Goal: Task Accomplishment & Management: Manage account settings

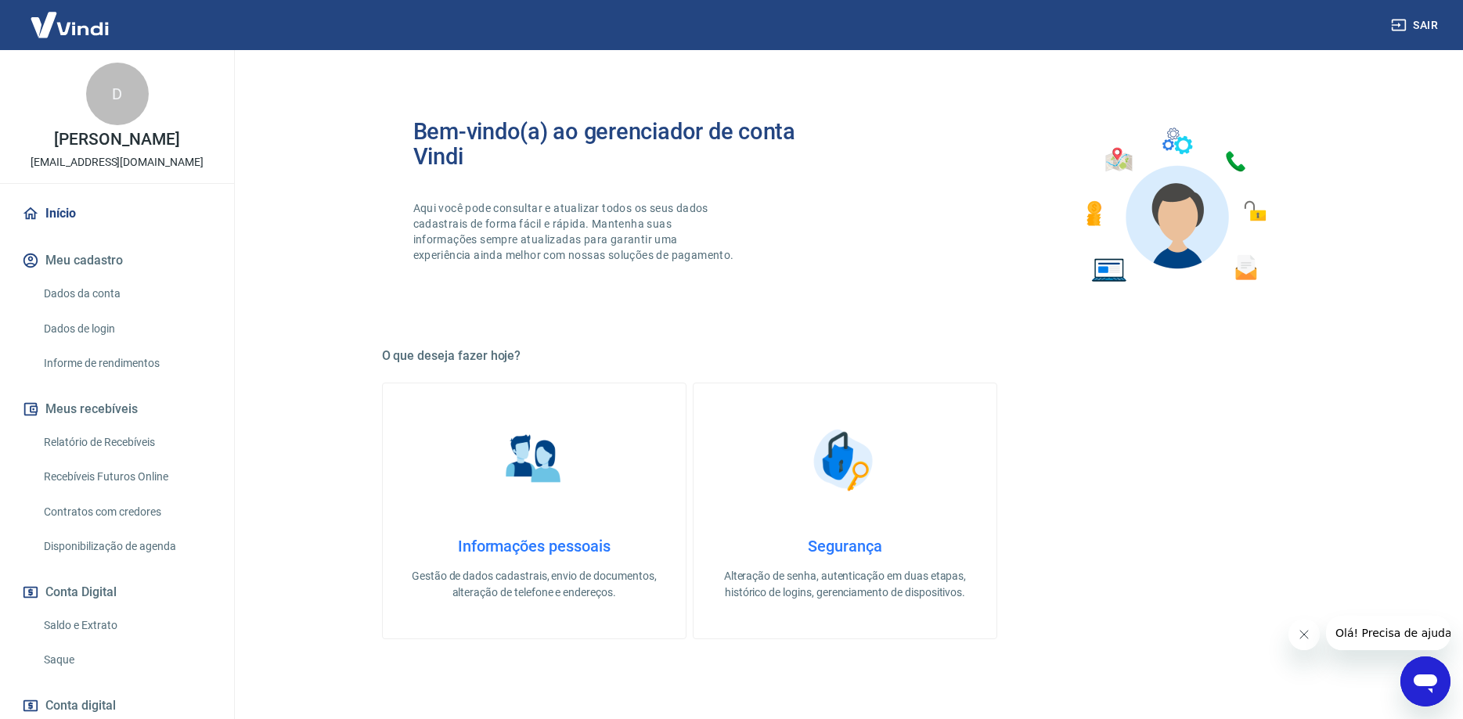
scroll to position [98, 0]
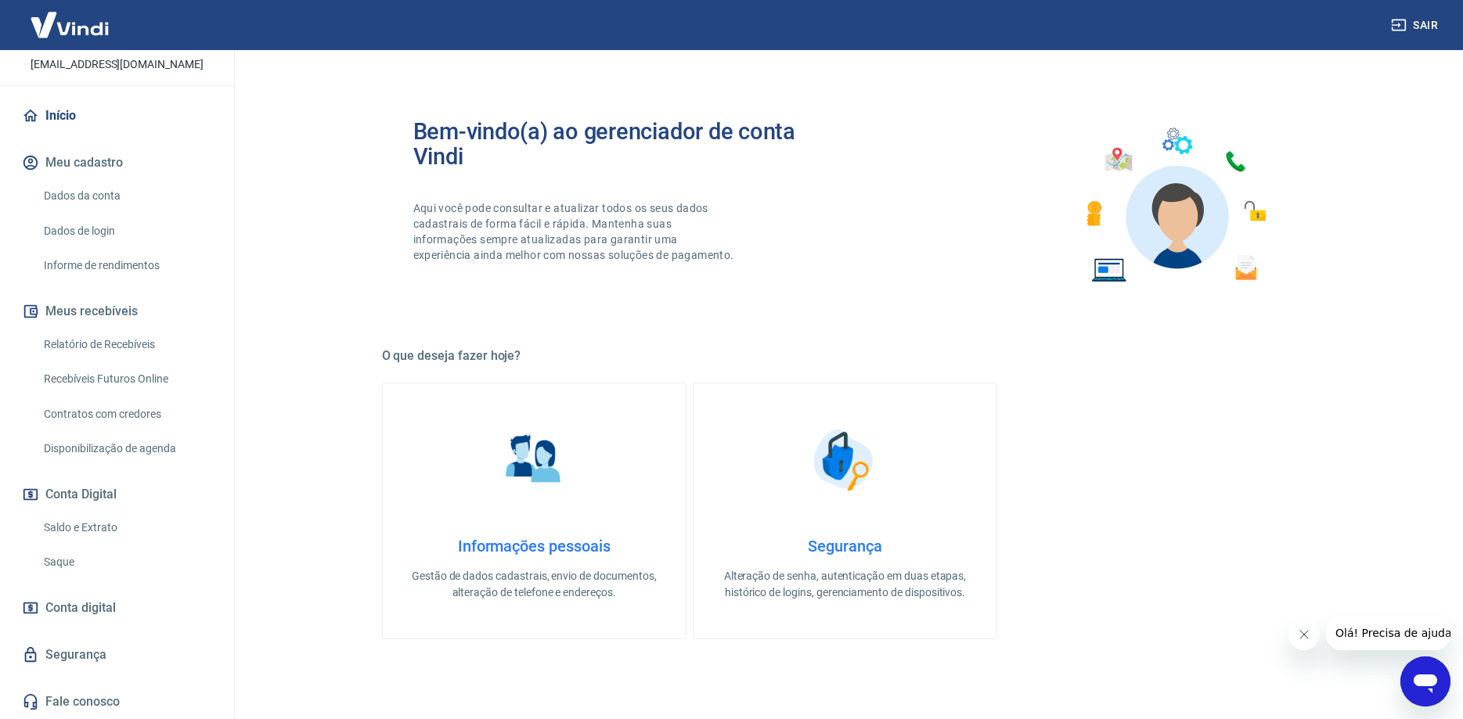
click at [121, 533] on link "Saldo e Extrato" at bounding box center [127, 528] width 178 height 32
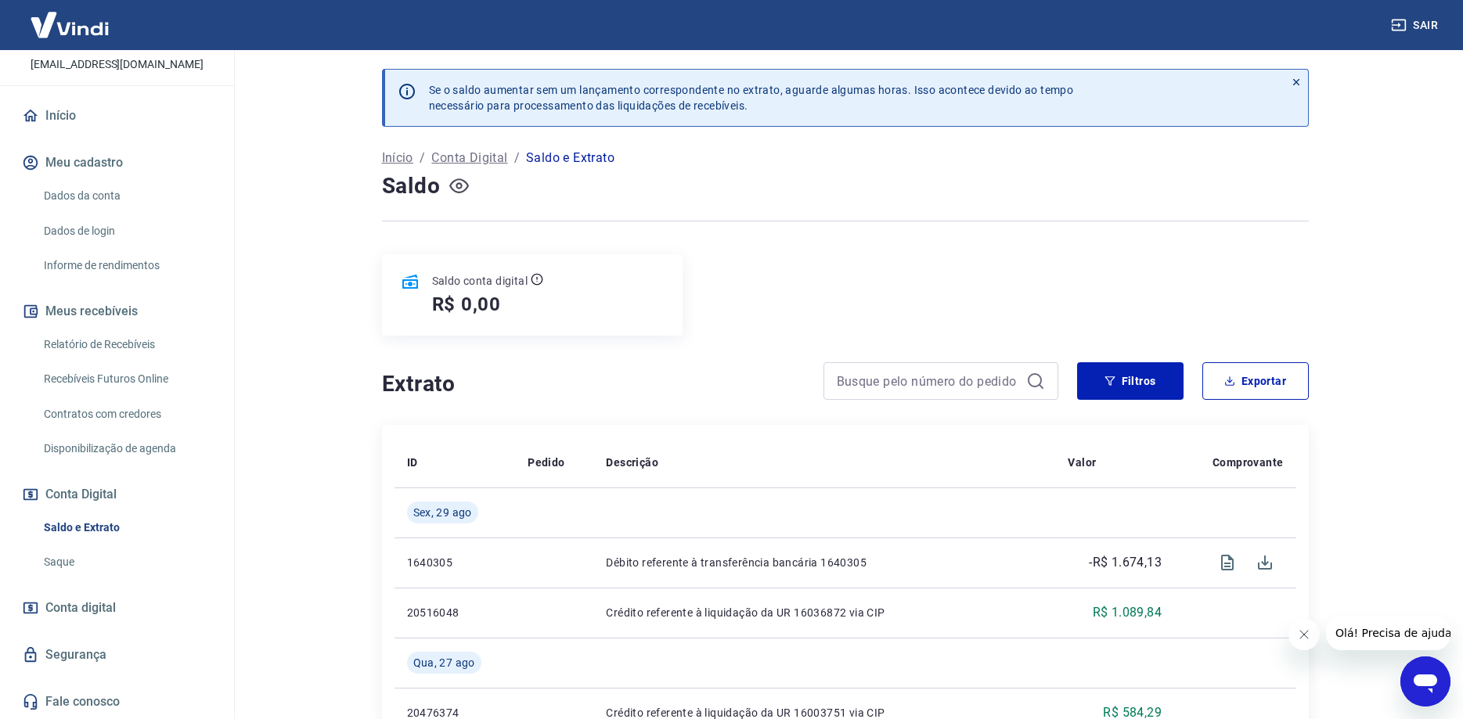
click at [461, 194] on icon "button" at bounding box center [459, 186] width 20 height 20
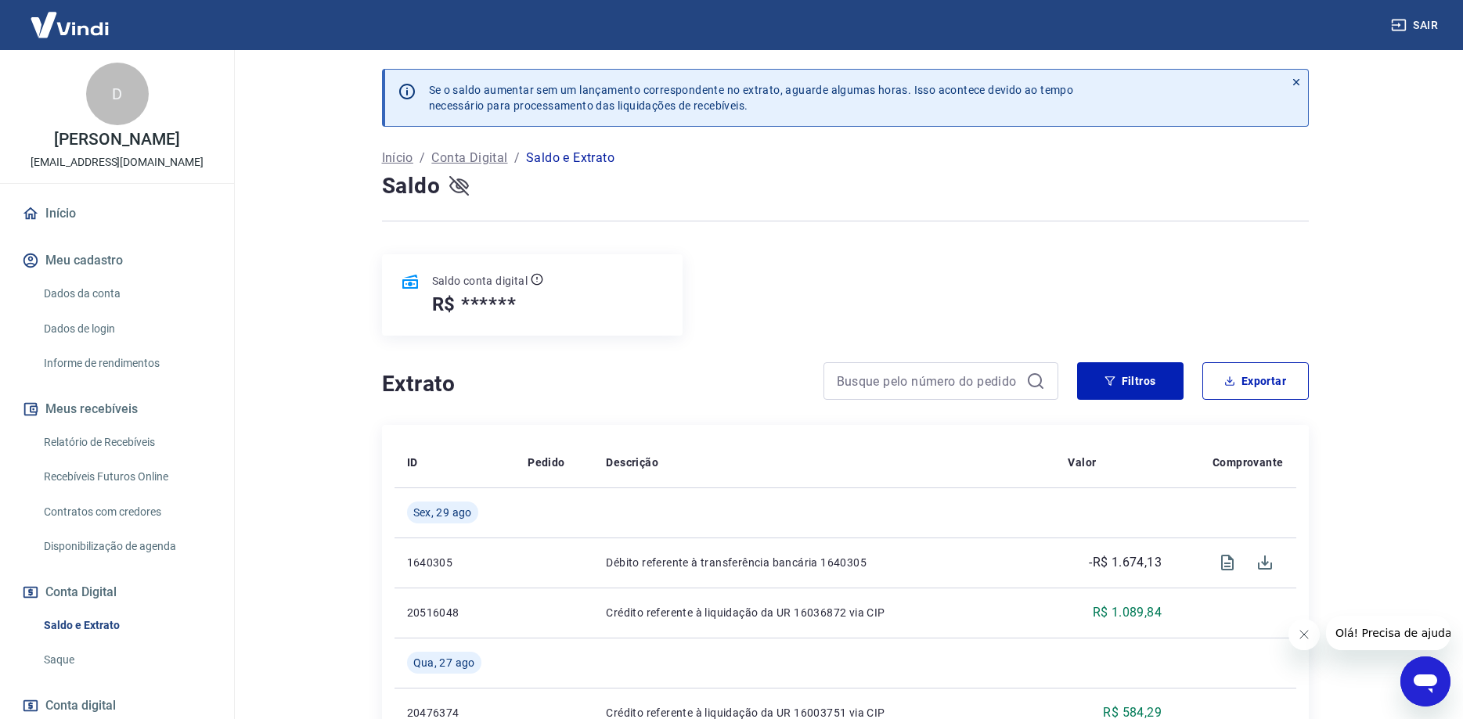
click at [94, 142] on p "[PERSON_NAME]" at bounding box center [116, 139] width 125 height 16
click at [88, 295] on link "Dados da conta" at bounding box center [127, 294] width 178 height 32
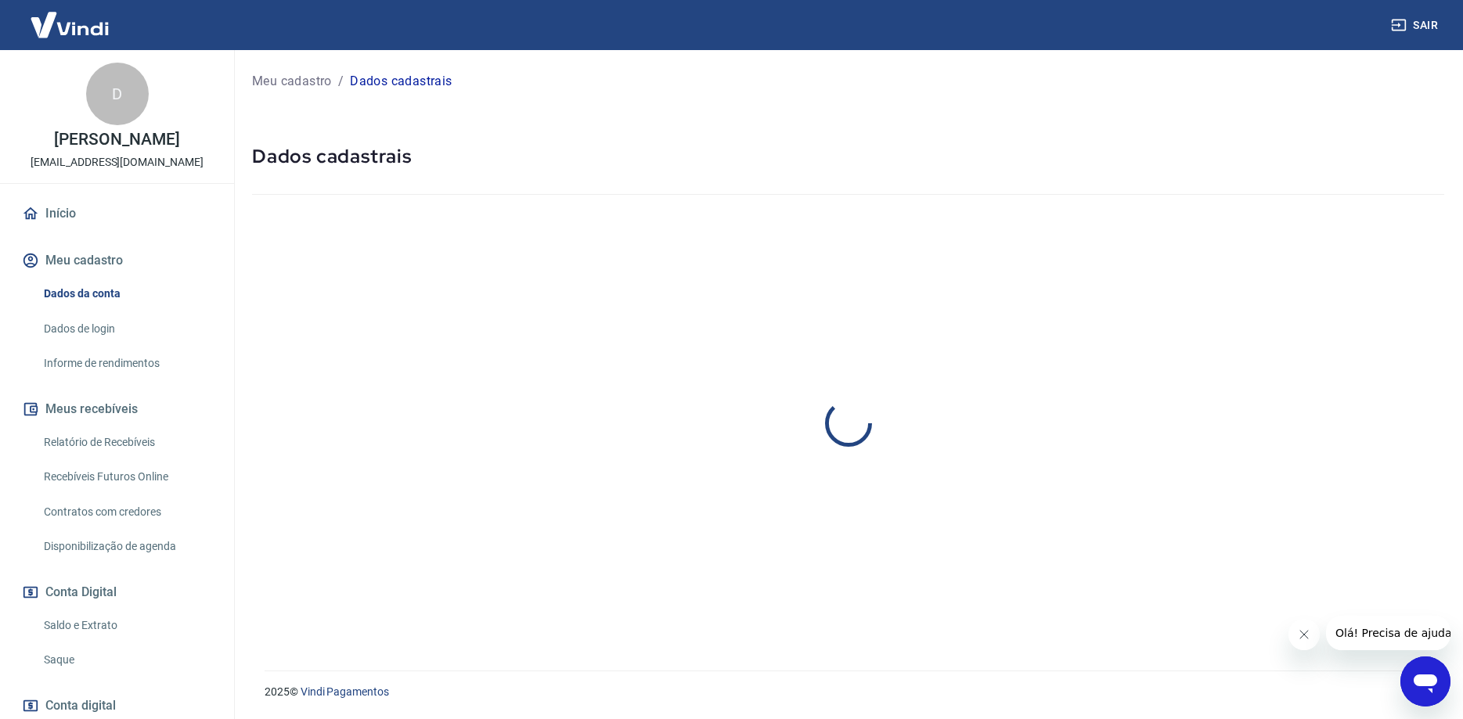
select select "SC"
select select "business"
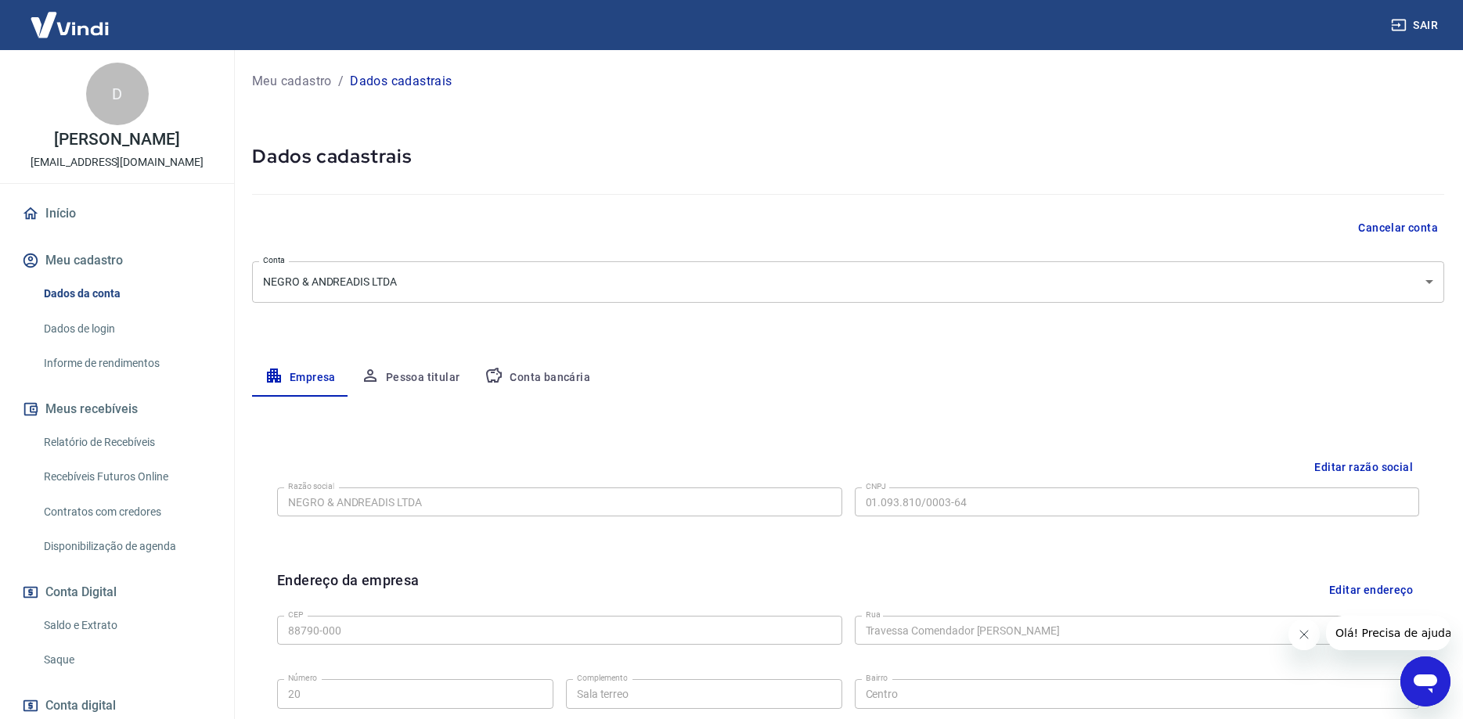
click at [98, 330] on link "Dados de login" at bounding box center [127, 329] width 178 height 32
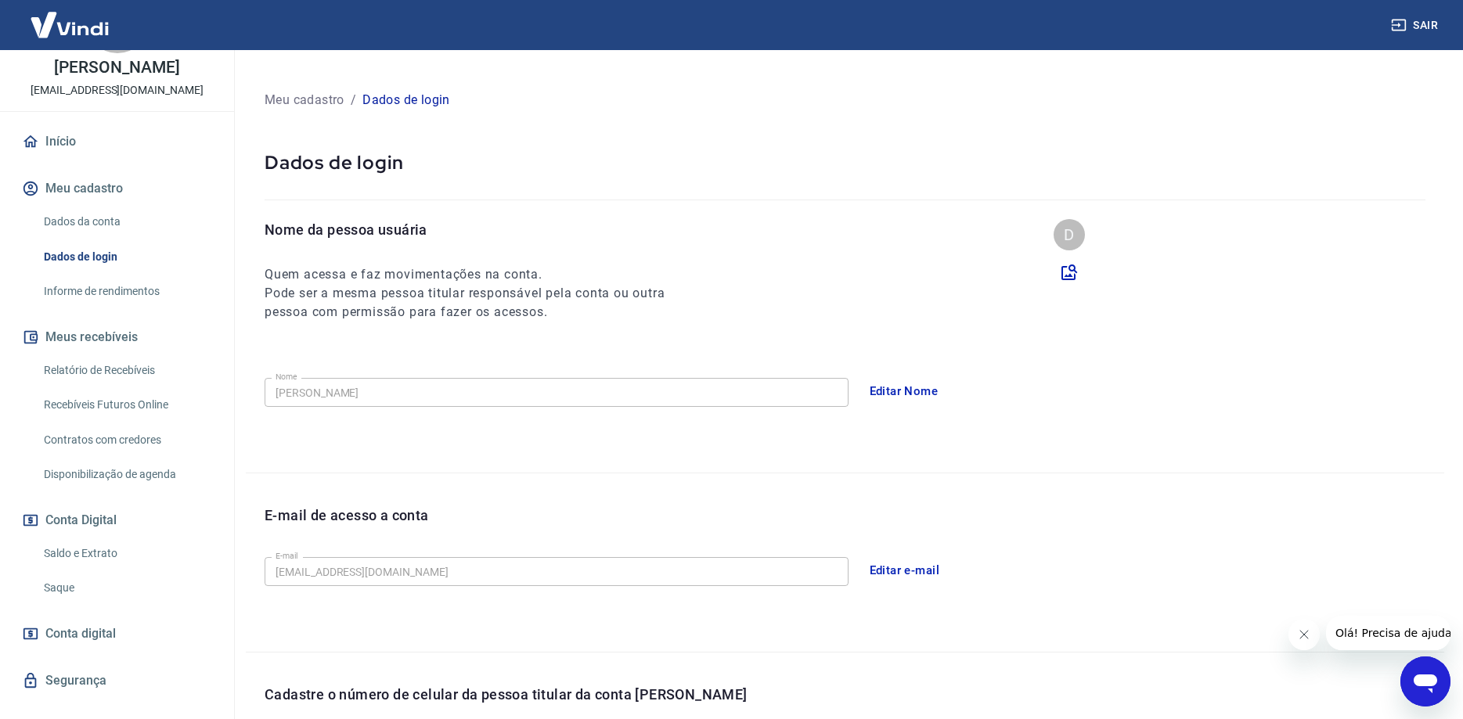
scroll to position [98, 0]
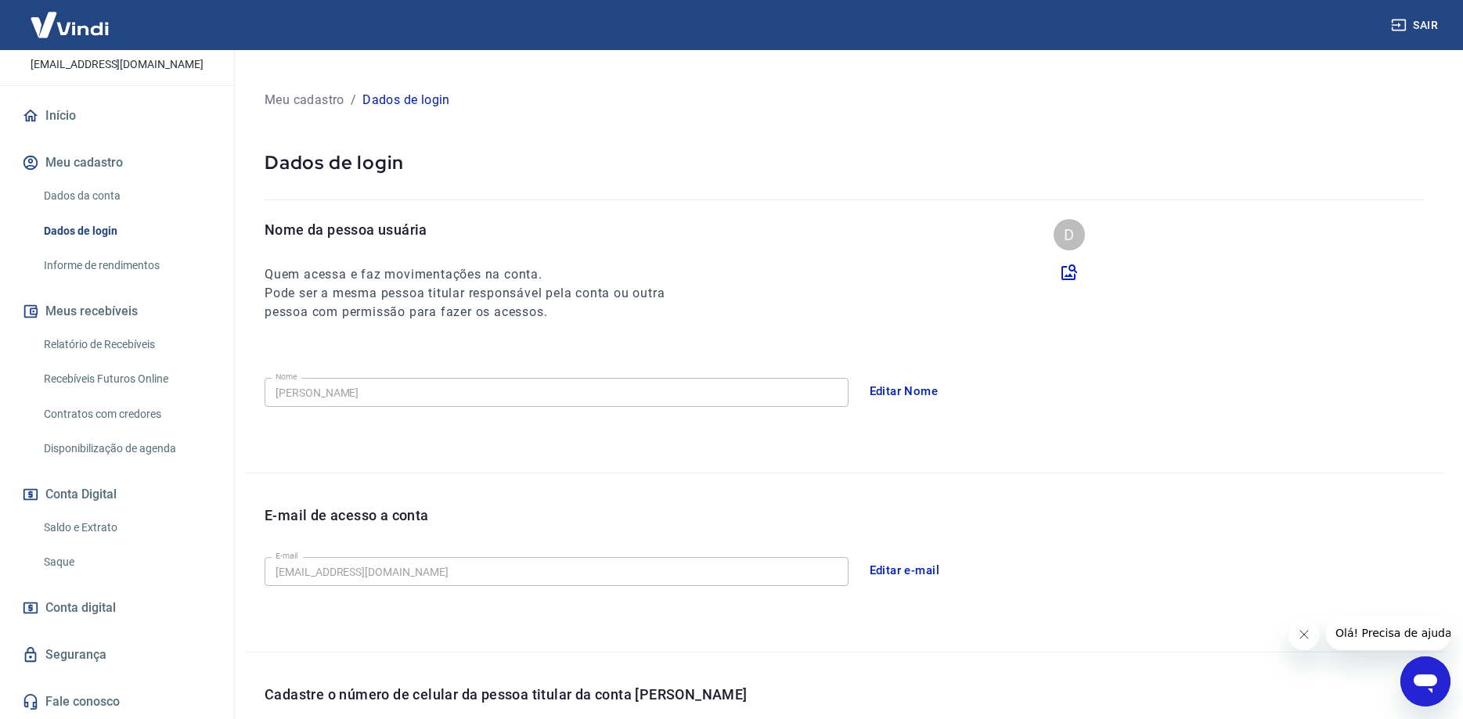
click at [82, 130] on link "Início" at bounding box center [117, 116] width 196 height 34
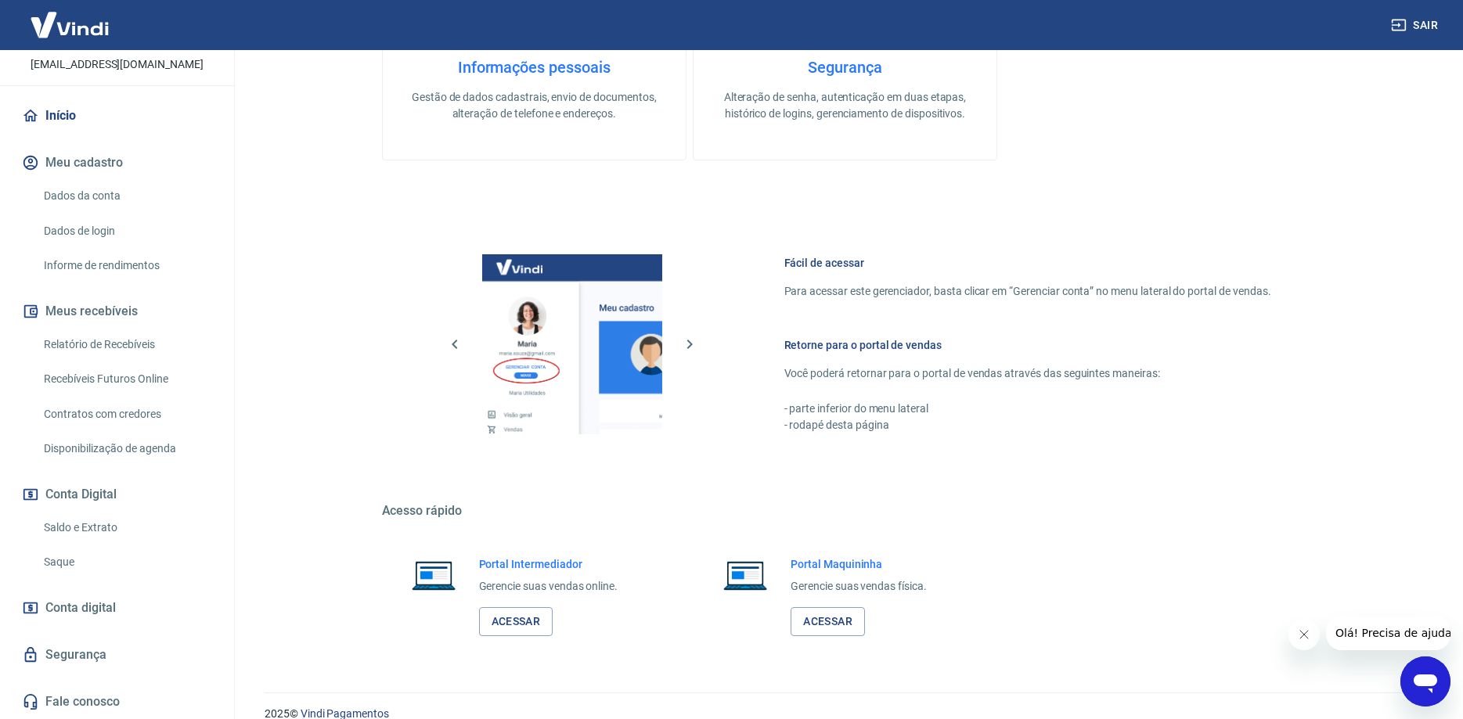
scroll to position [501, 0]
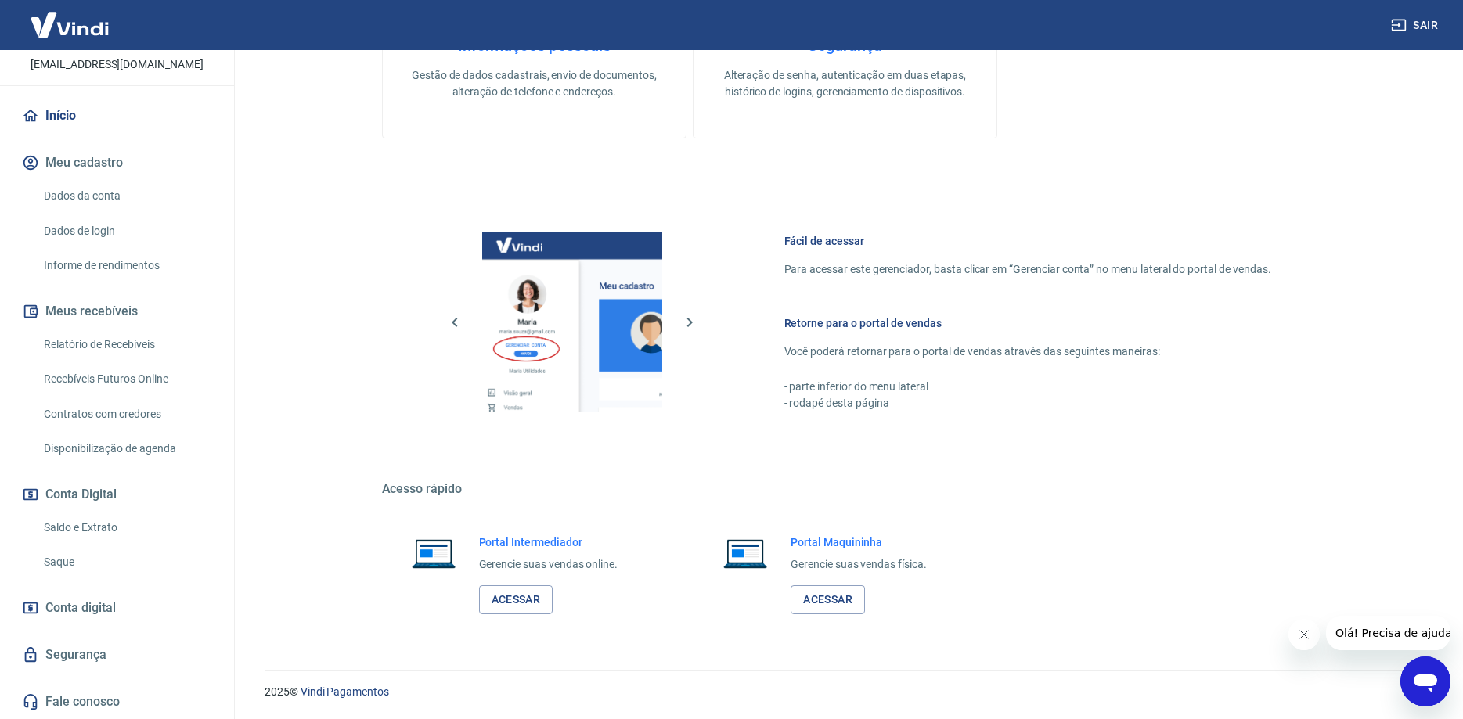
click at [146, 601] on link "Conta digital" at bounding box center [117, 608] width 196 height 34
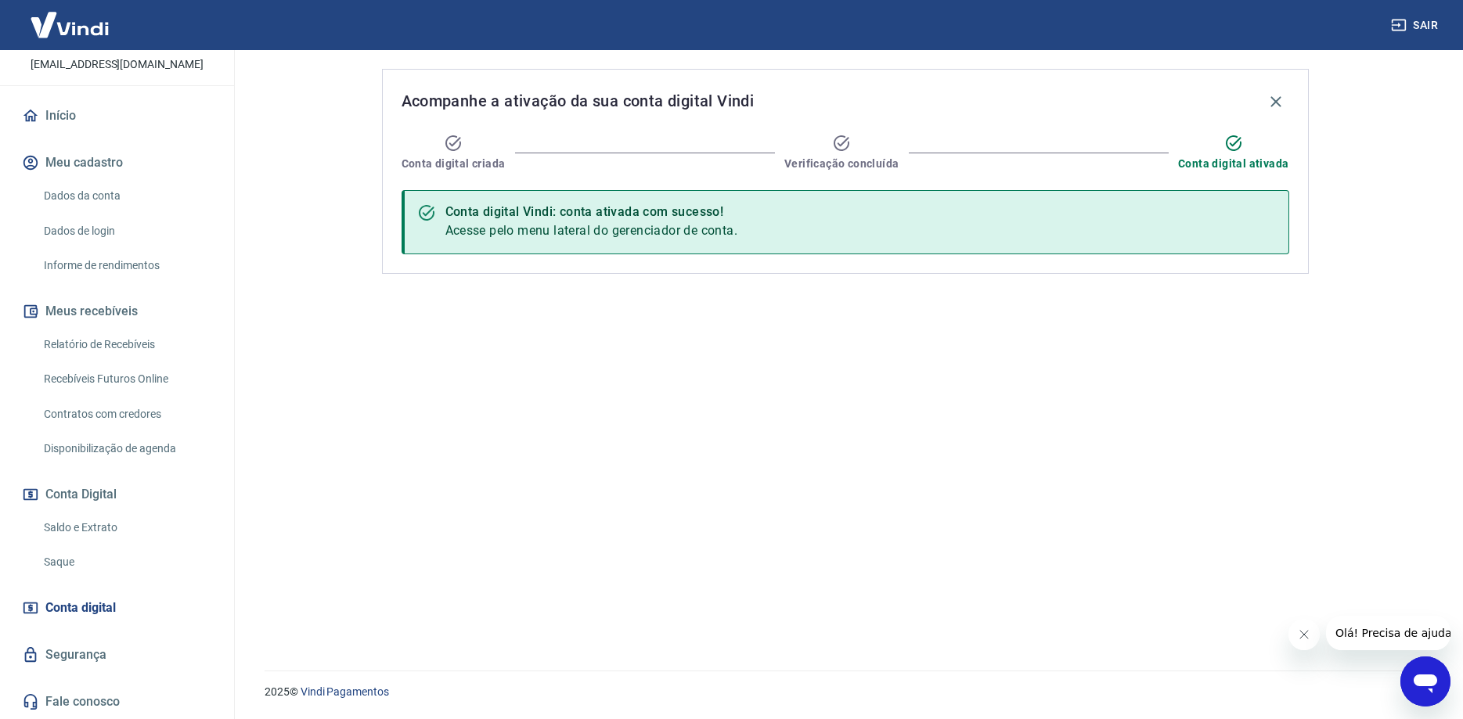
click at [69, 610] on span "Conta digital" at bounding box center [80, 608] width 70 height 22
click at [93, 493] on button "Conta Digital" at bounding box center [117, 494] width 196 height 34
click at [88, 569] on link "Saque" at bounding box center [127, 562] width 178 height 32
